Goal: Task Accomplishment & Management: Use online tool/utility

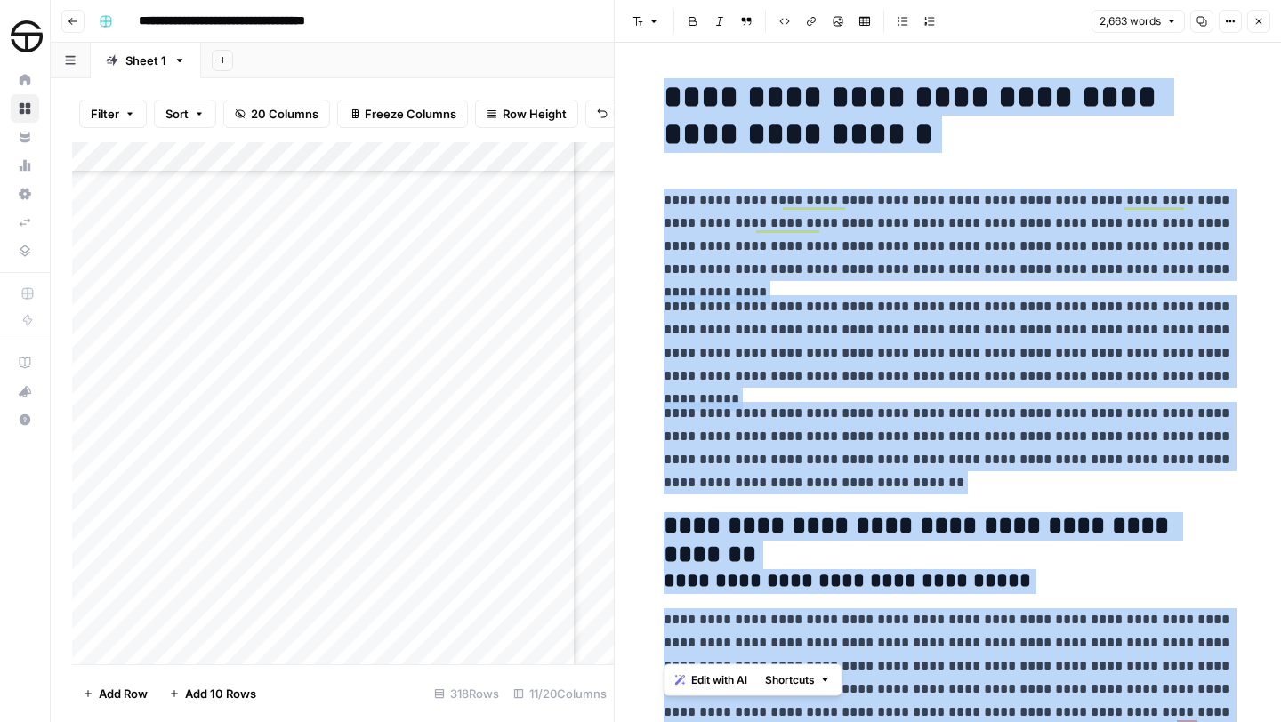
scroll to position [7073, 0]
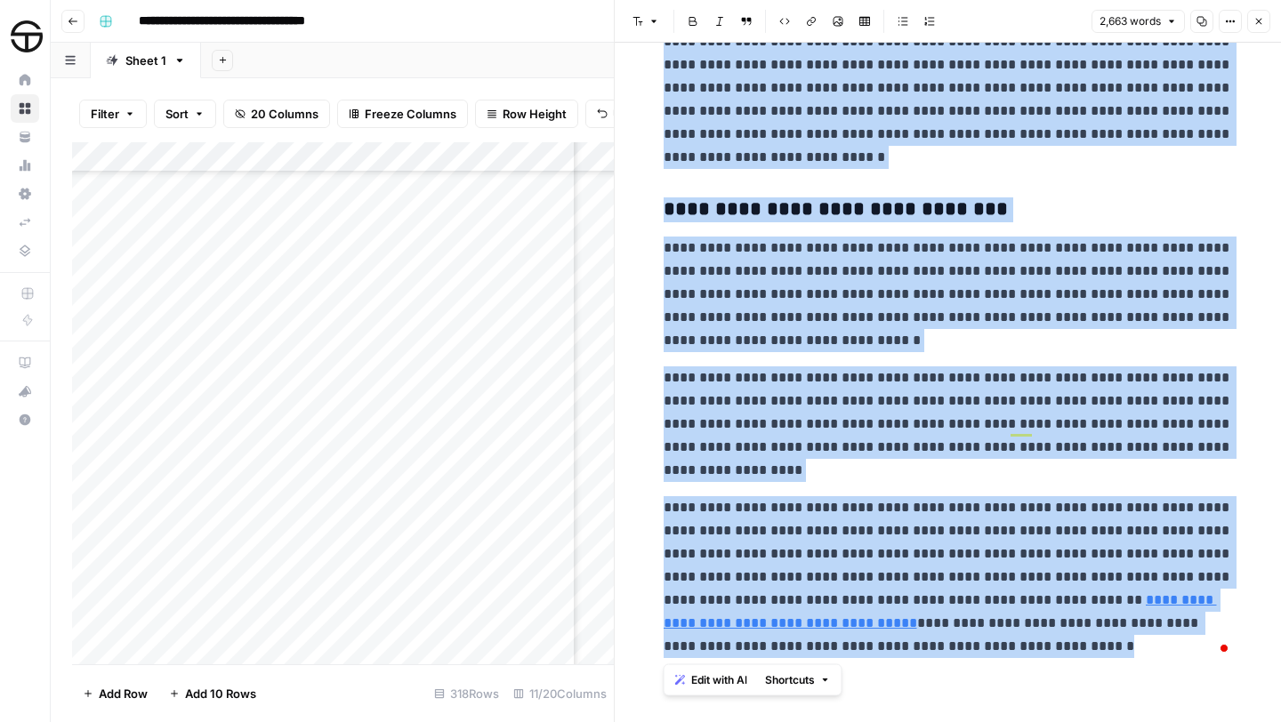
click at [1256, 25] on icon "button" at bounding box center [1258, 21] width 11 height 11
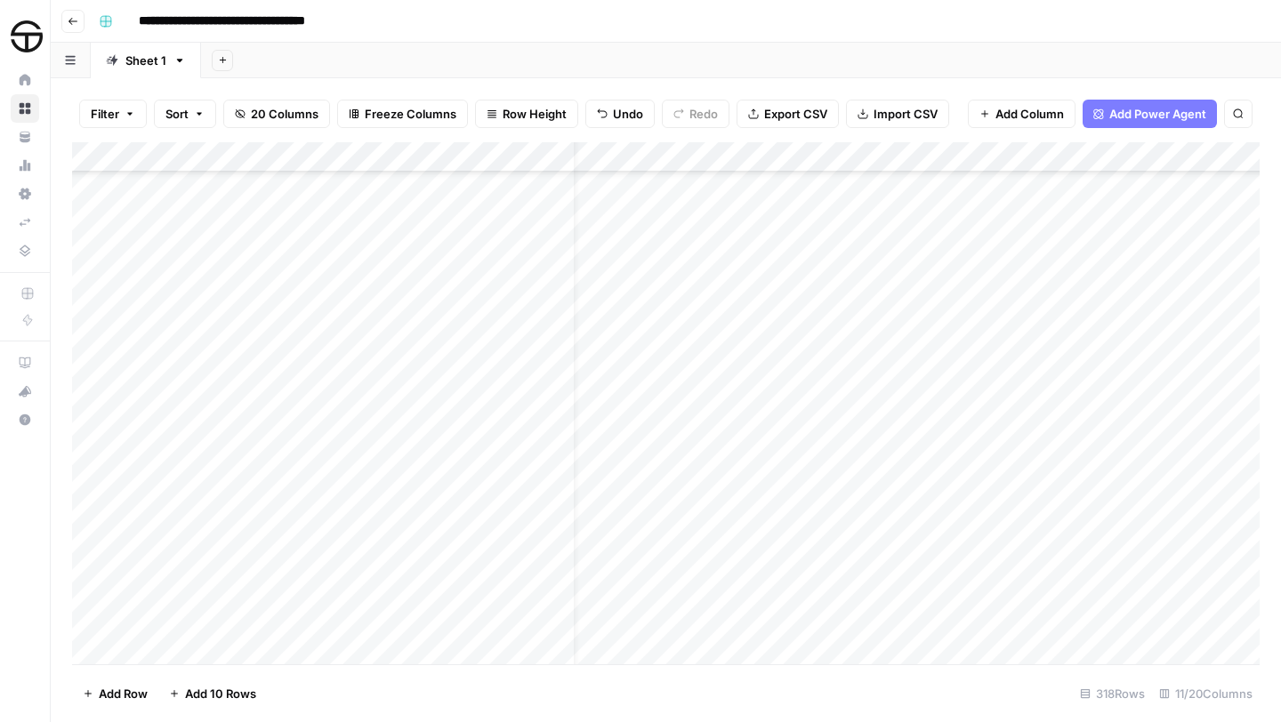
scroll to position [7701, 0]
click at [667, 225] on div "Add Column" at bounding box center [665, 403] width 1187 height 522
click at [643, 229] on div "Add Column" at bounding box center [665, 403] width 1187 height 522
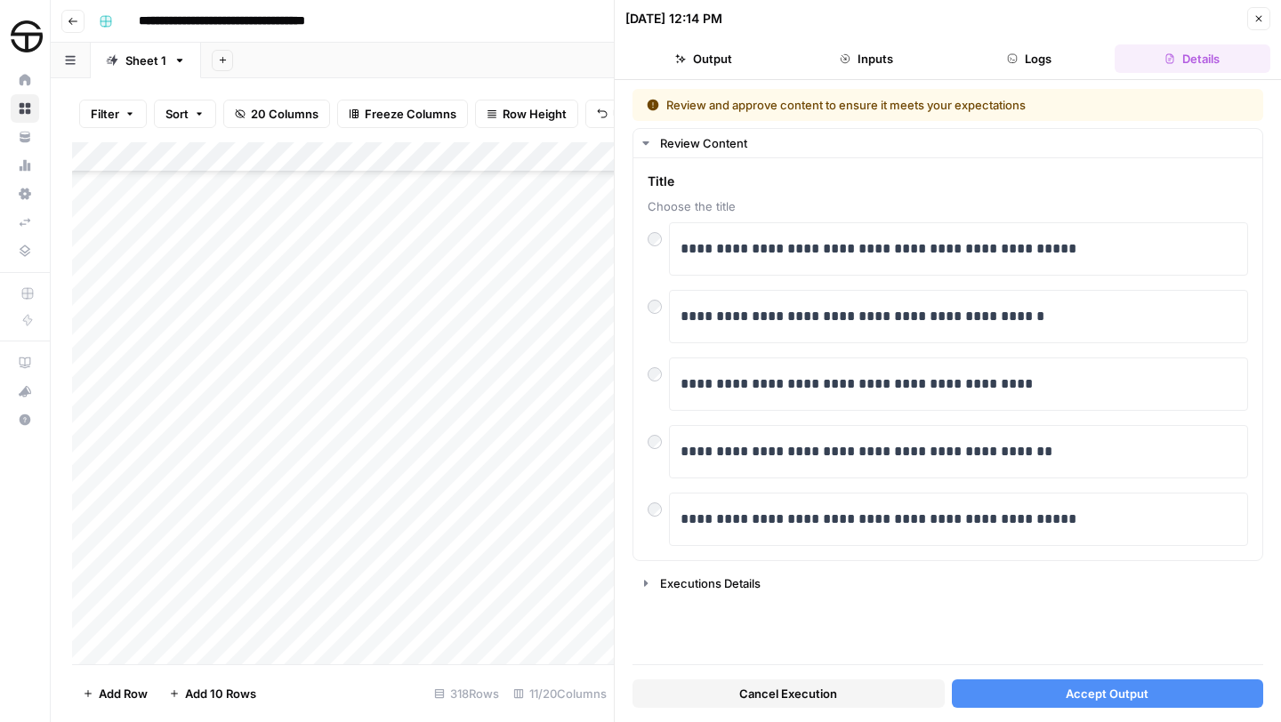
click at [1150, 702] on button "Accept Output" at bounding box center [1107, 693] width 312 height 28
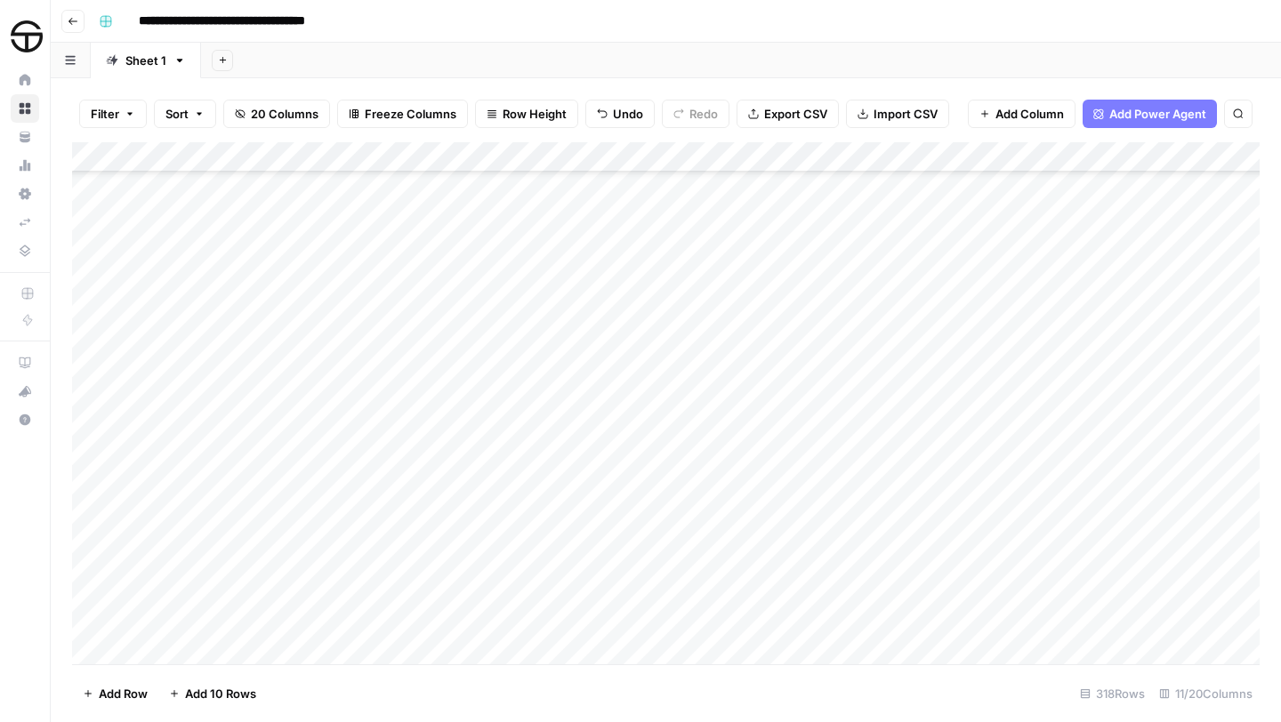
click at [1036, 228] on div "Add Column" at bounding box center [665, 403] width 1187 height 522
click at [1170, 285] on div "Add Column" at bounding box center [665, 403] width 1187 height 522
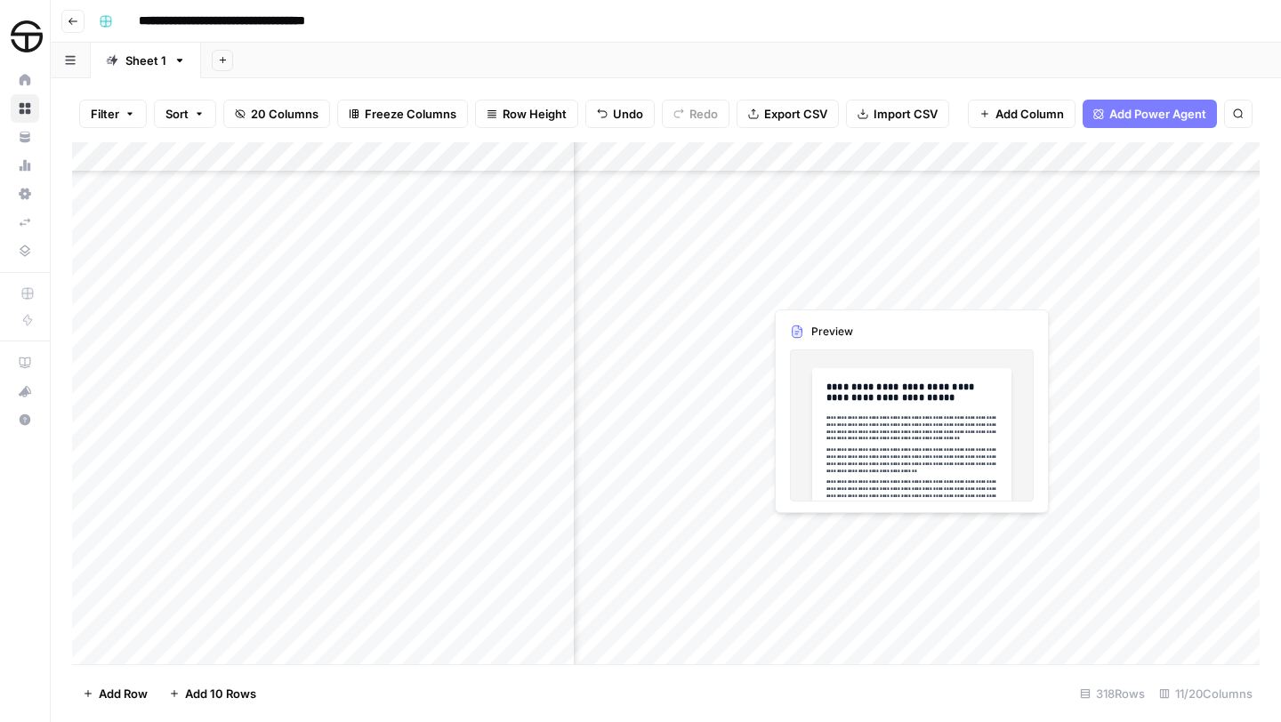
click at [856, 284] on div "Add Column" at bounding box center [665, 403] width 1187 height 522
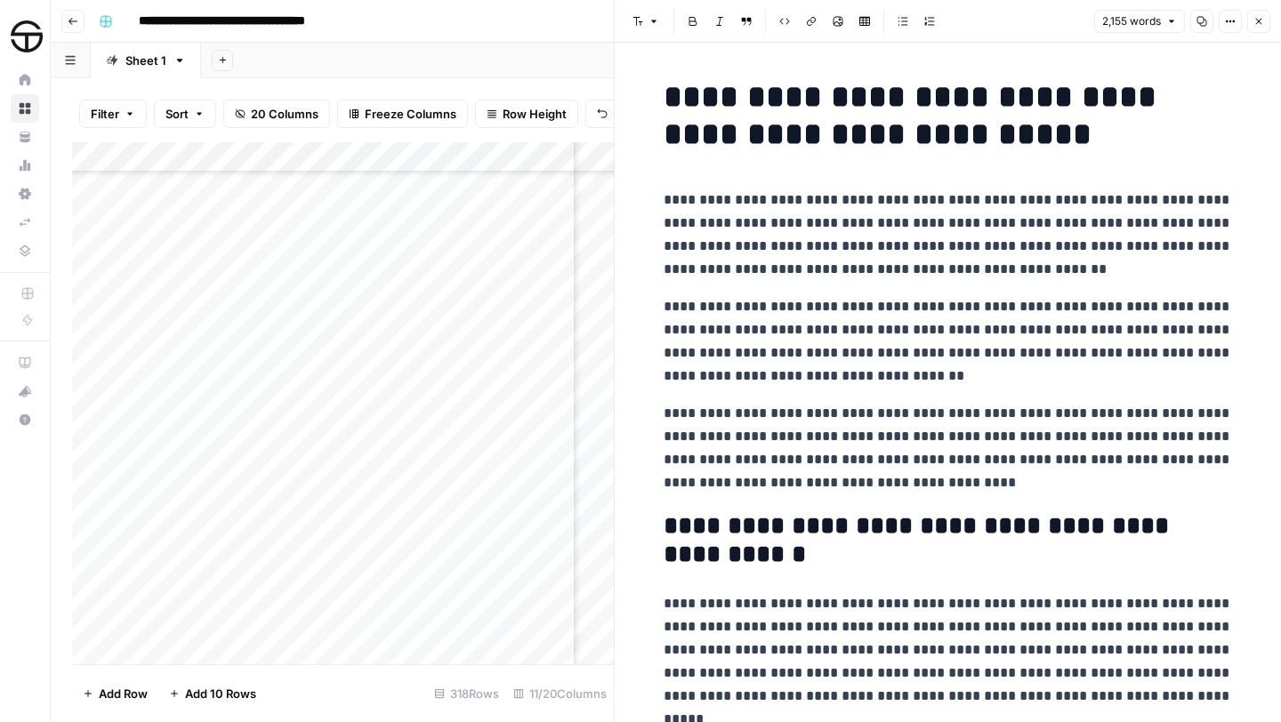
click at [667, 95] on h1 "**********" at bounding box center [947, 115] width 569 height 75
